Goal: Task Accomplishment & Management: Manage account settings

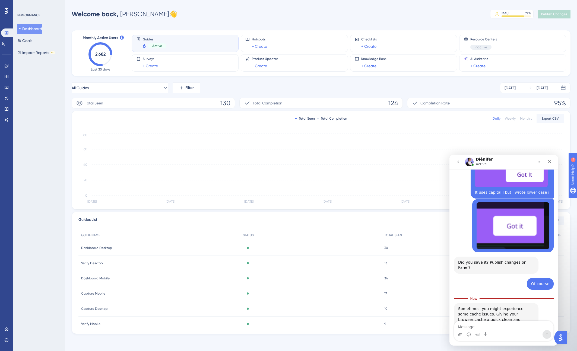
scroll to position [396, 0]
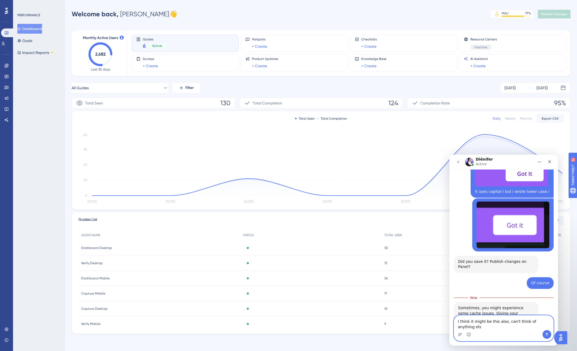
type textarea "I think it might be this also, can't think of anything else"
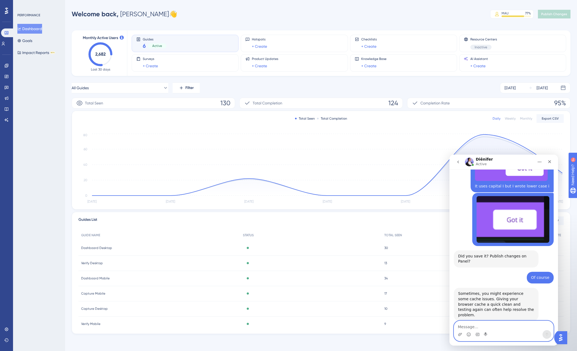
scroll to position [409, 0]
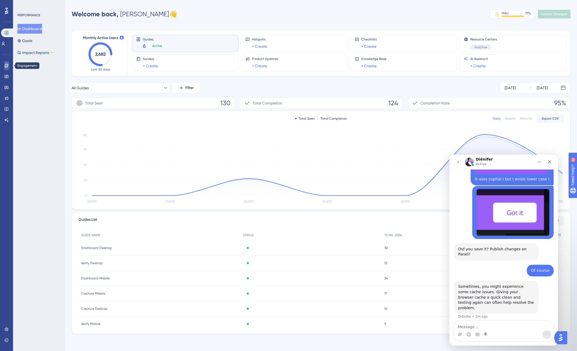
click at [8, 67] on icon at bounding box center [6, 66] width 4 height 4
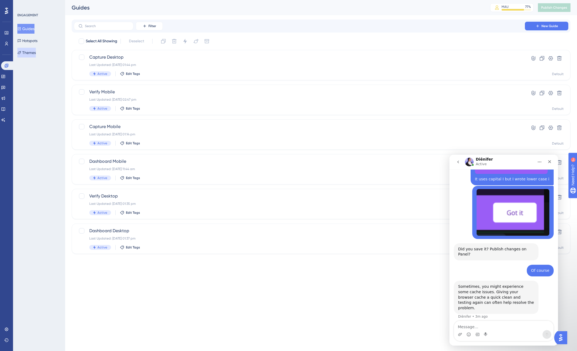
click at [36, 54] on button "Themes" at bounding box center [26, 53] width 18 height 10
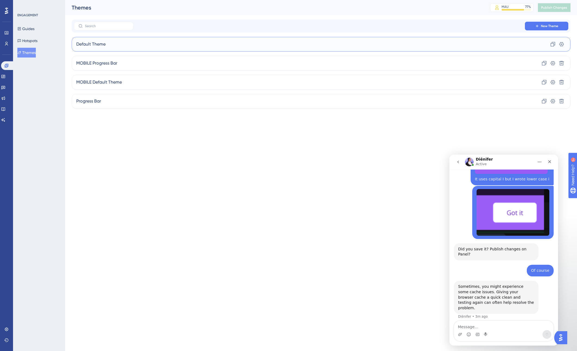
click at [212, 45] on div "Default Theme Clone Settings" at bounding box center [321, 44] width 499 height 15
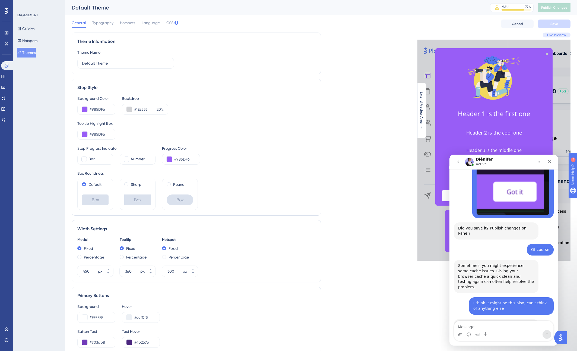
scroll to position [431, 0]
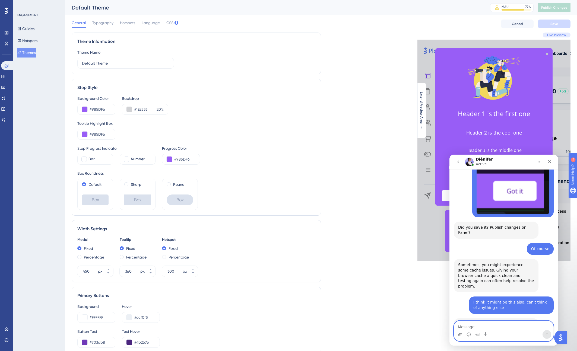
drag, startPoint x: 466, startPoint y: 326, endPoint x: 461, endPoint y: 325, distance: 5.8
click at [466, 326] on textarea "Message…" at bounding box center [503, 325] width 99 height 9
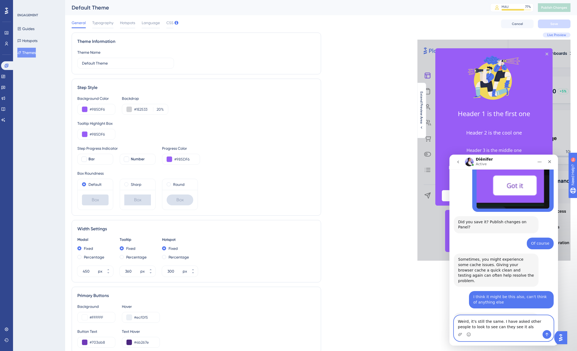
type textarea "Weird, it's still the same. I have asked other people to look to see can they s…"
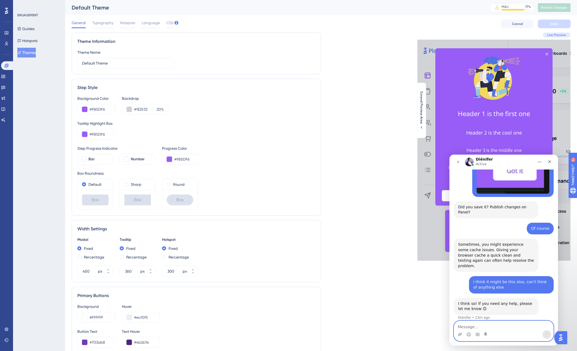
scroll to position [452, 0]
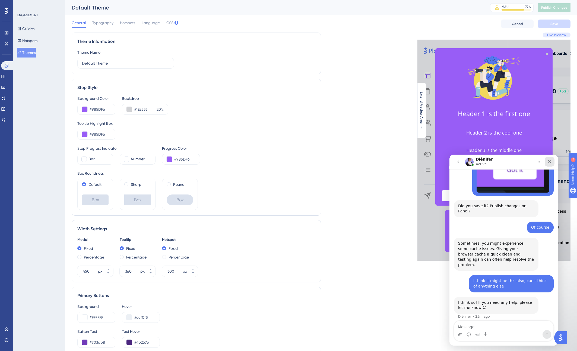
click at [551, 162] on icon "Close" at bounding box center [550, 162] width 4 height 4
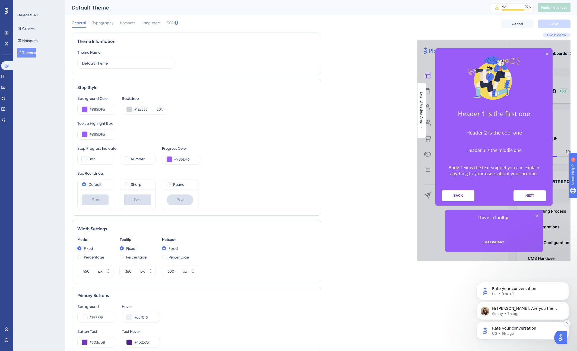
click at [567, 324] on icon "Dismiss notification" at bounding box center [567, 324] width 2 height 2
click at [567, 323] on icon "Dismiss notification" at bounding box center [567, 323] width 3 height 3
click at [565, 322] on button "Dismiss notification" at bounding box center [567, 323] width 7 height 7
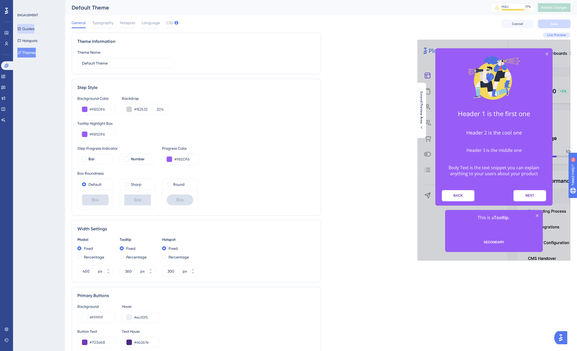
click at [32, 29] on button "Guides" at bounding box center [25, 29] width 17 height 10
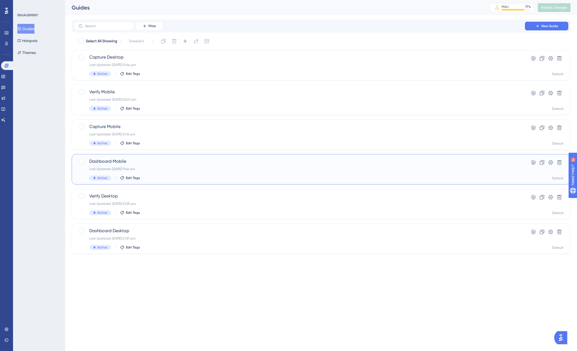
click at [174, 171] on div "Last Updated: [DATE] 11:44 am" at bounding box center [299, 169] width 420 height 4
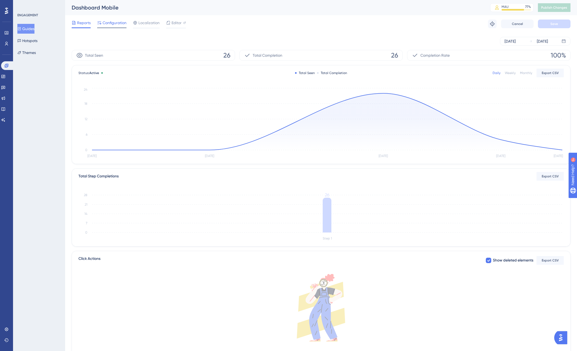
click at [111, 24] on span "Configuration" at bounding box center [115, 23] width 24 height 7
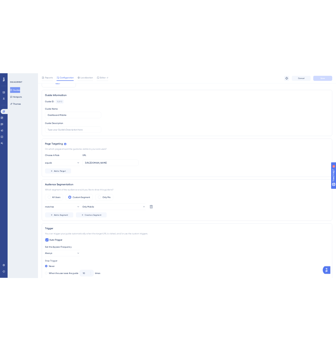
scroll to position [31, 0]
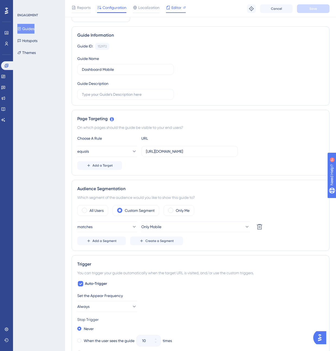
click at [178, 9] on span "Editor" at bounding box center [177, 7] width 10 height 7
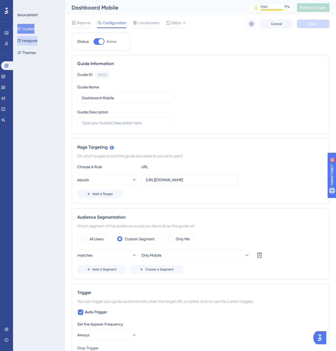
click at [29, 40] on button "Hotspots" at bounding box center [27, 41] width 20 height 10
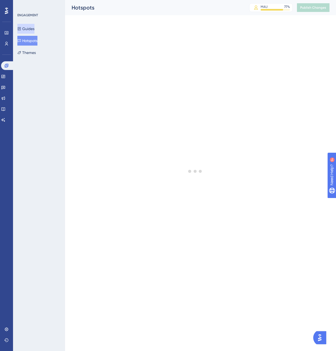
click at [28, 29] on button "Guides" at bounding box center [25, 29] width 17 height 10
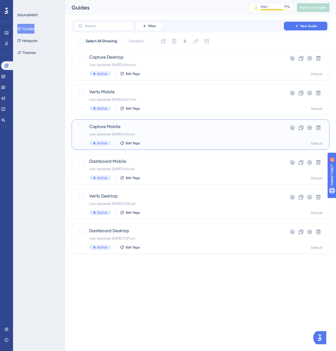
click at [152, 134] on div "Last Updated: [DATE] 01:14 pm" at bounding box center [178, 134] width 179 height 4
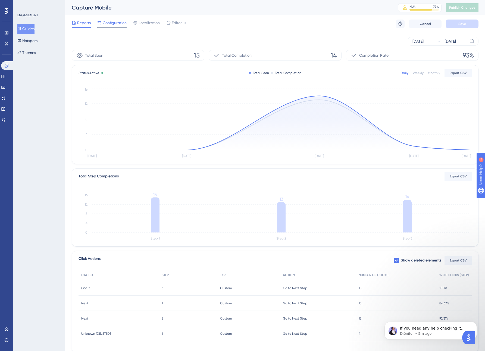
click at [113, 22] on span "Configuration" at bounding box center [115, 23] width 24 height 7
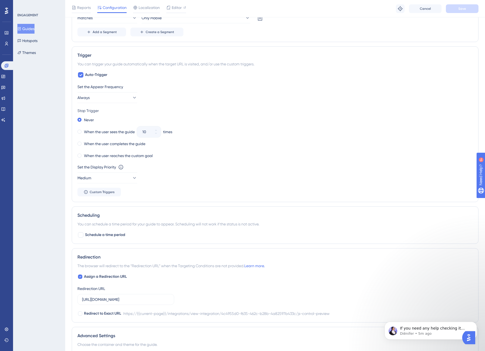
scroll to position [313, 0]
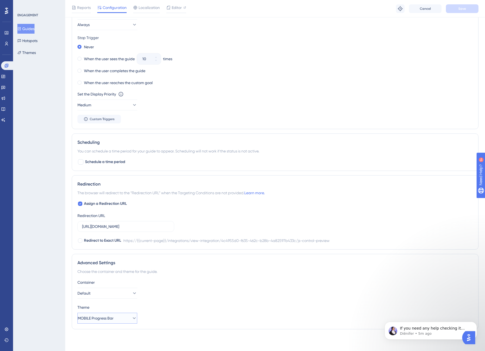
click at [131, 318] on icon at bounding box center [133, 318] width 5 height 5
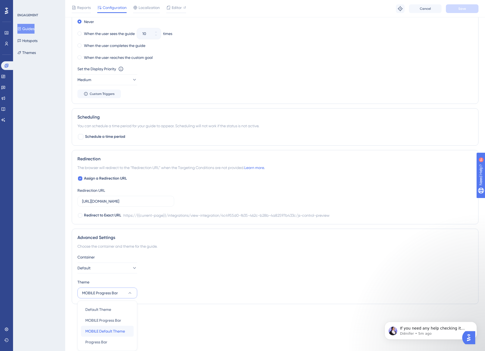
click at [107, 330] on span "MOBILE Default Theme" at bounding box center [105, 331] width 40 height 7
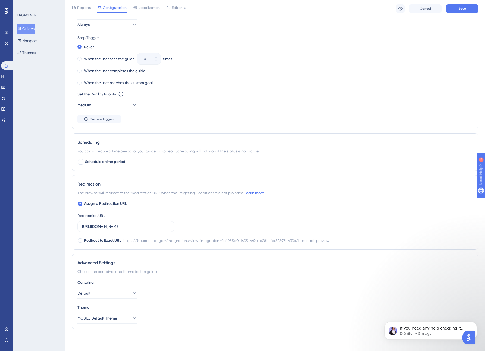
scroll to position [313, 0]
click at [463, 8] on span "Save" at bounding box center [462, 9] width 8 height 4
click at [30, 50] on button "Themes" at bounding box center [26, 53] width 18 height 10
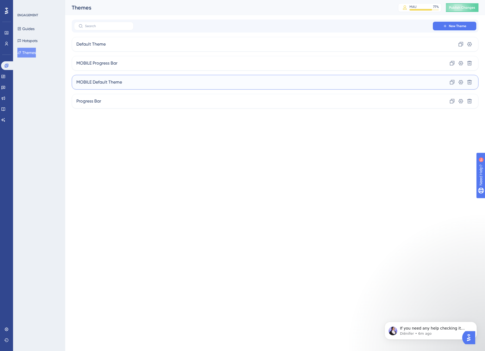
click at [136, 80] on div "MOBILE Default Theme Clone Settings Delete" at bounding box center [275, 82] width 406 height 15
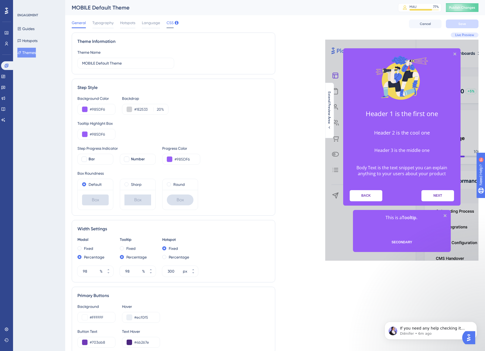
click at [169, 23] on span "CSS" at bounding box center [169, 23] width 7 height 7
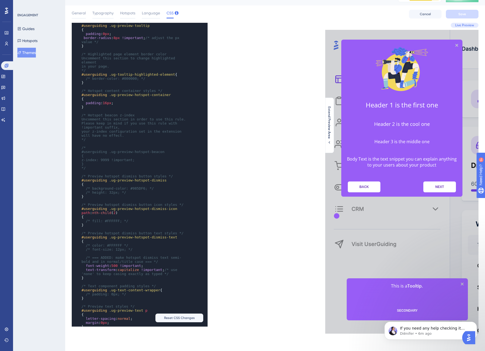
scroll to position [208, 0]
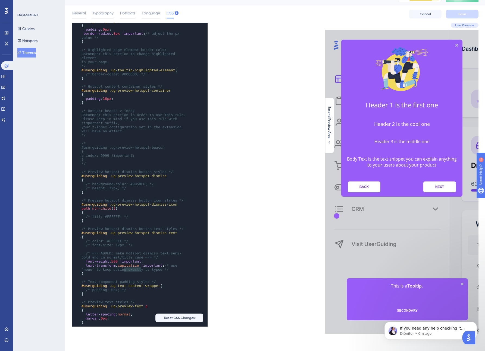
type textarea "capitalize"
drag, startPoint x: 140, startPoint y: 269, endPoint x: 120, endPoint y: 270, distance: 20.6
click at [120, 270] on span "text-transform : capitalize !important ; /* use 'none' to keep casing exactly a…" at bounding box center [130, 268] width 98 height 8
click at [458, 13] on span "Save" at bounding box center [462, 14] width 8 height 4
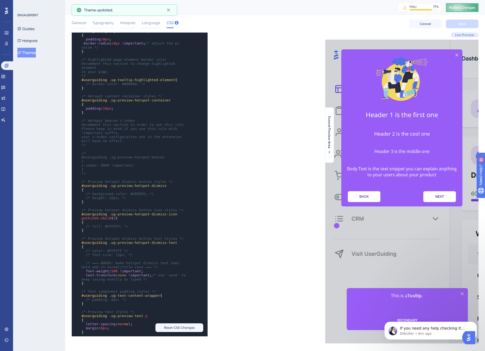
click at [469, 8] on span "Publish Changes" at bounding box center [462, 7] width 26 height 4
click at [30, 28] on button "Guides" at bounding box center [25, 29] width 17 height 10
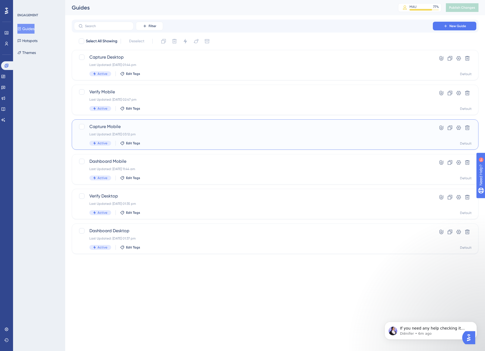
click at [190, 132] on div "Capture Mobile Last Updated: [DATE] 03:12 pm Active Edit Tags" at bounding box center [253, 135] width 328 height 22
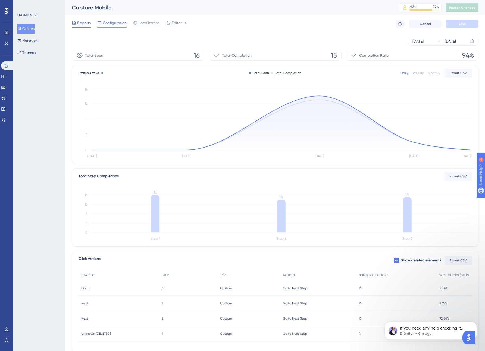
click at [115, 24] on span "Configuration" at bounding box center [115, 23] width 24 height 7
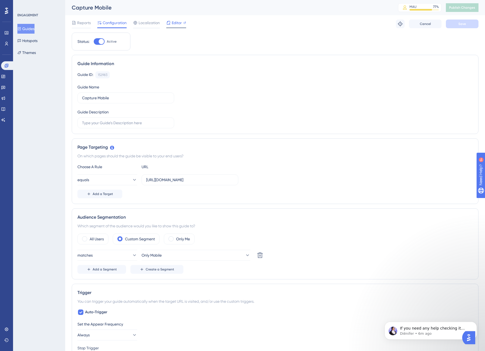
click at [175, 21] on span "Editor" at bounding box center [177, 23] width 10 height 7
click at [31, 41] on button "Hotspots" at bounding box center [27, 41] width 20 height 10
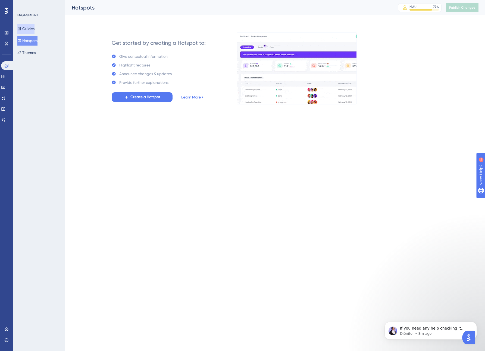
click at [33, 28] on button "Guides" at bounding box center [25, 29] width 17 height 10
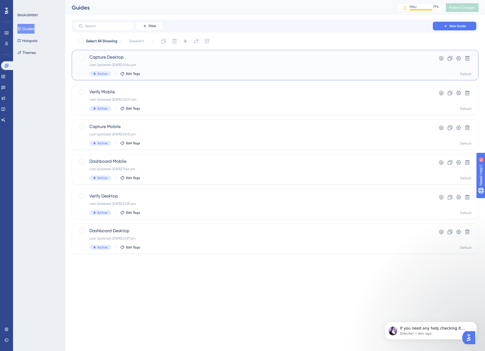
click at [170, 69] on div "Capture Desktop Last Updated: [DATE] 01:44 pm Active Edit Tags" at bounding box center [253, 65] width 328 height 22
